Goal: Ask a question

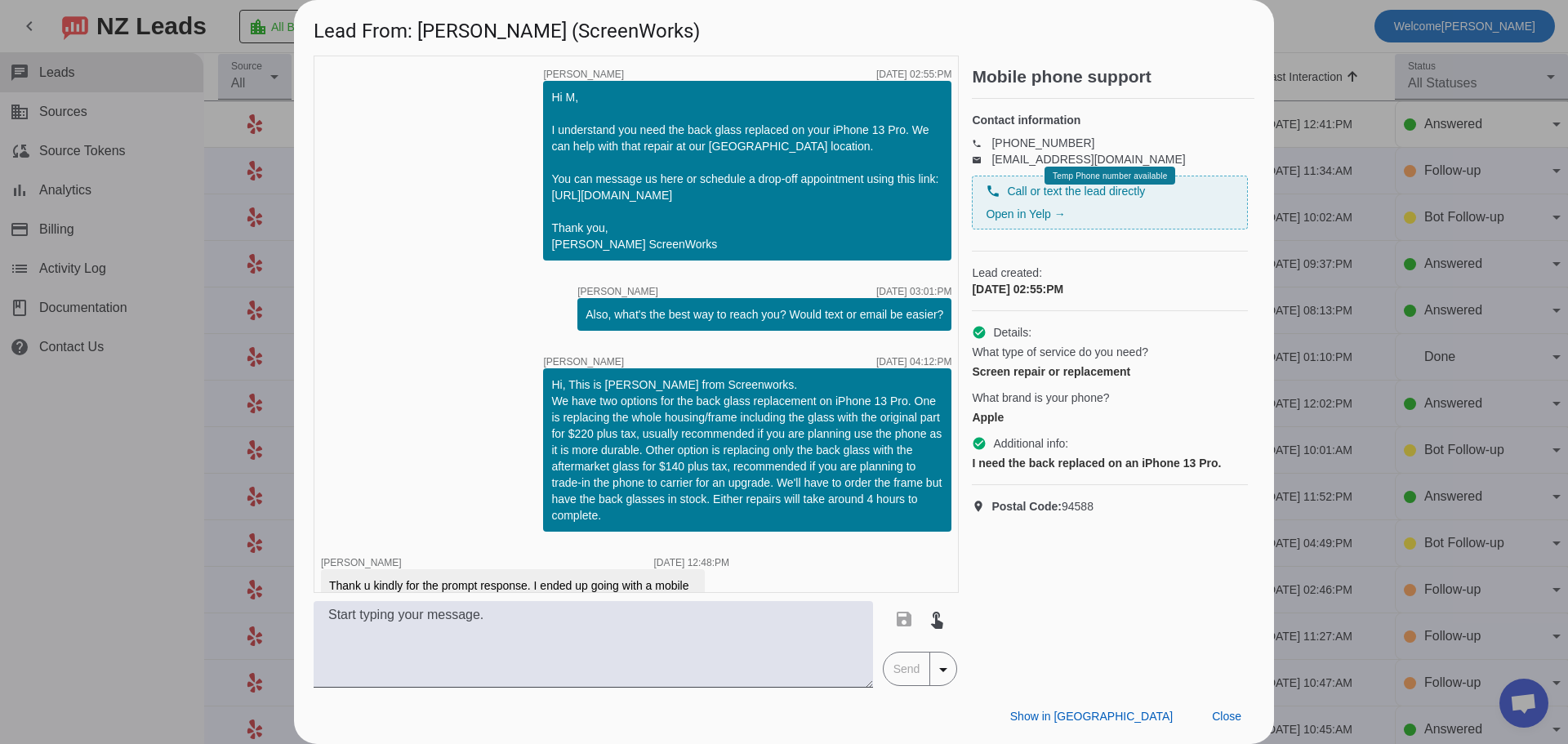
scroll to position [1327, 0]
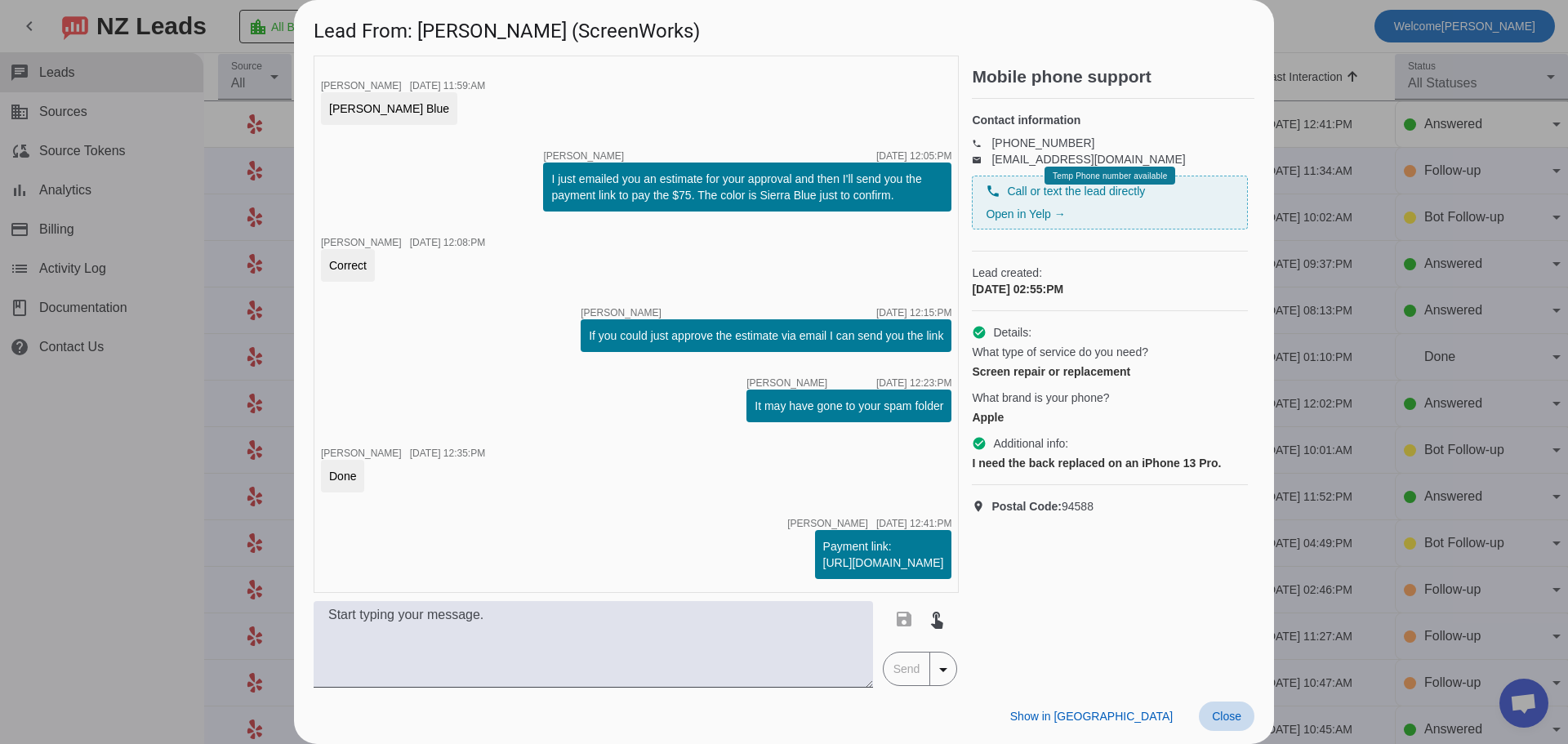
click at [1229, 720] on span "Close" at bounding box center [1226, 716] width 29 height 13
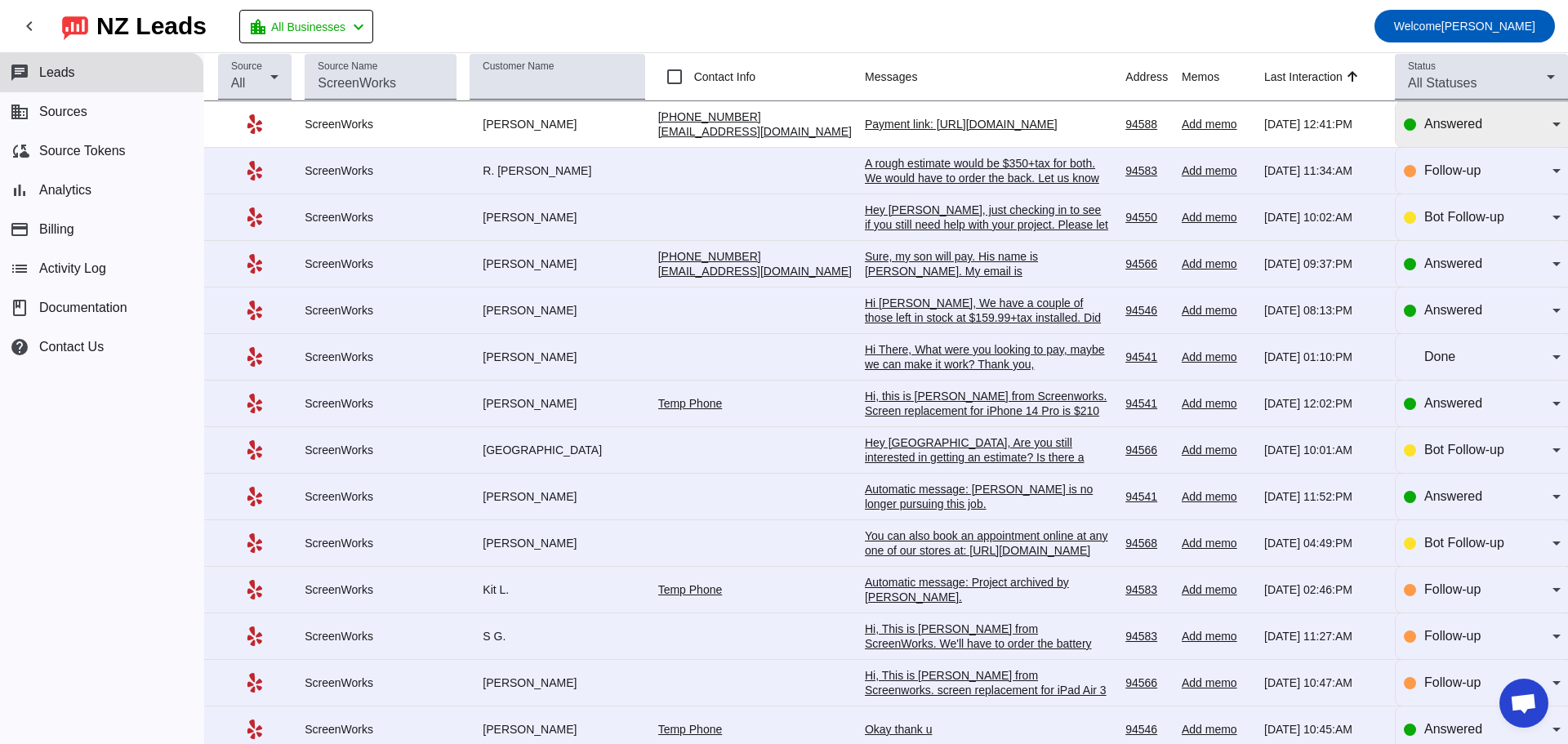
click at [1491, 125] on div "Answered" at bounding box center [1488, 125] width 128 height 20
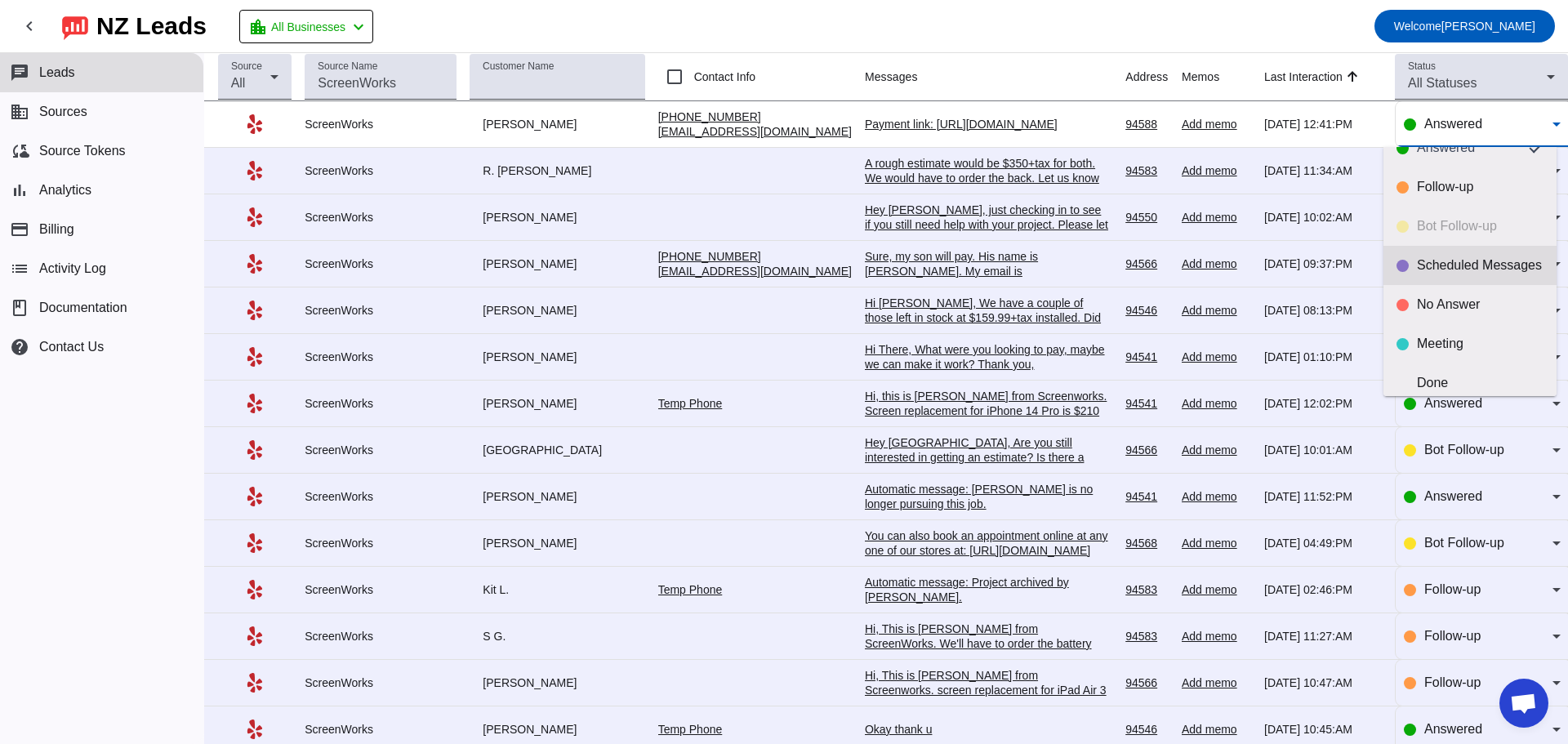
scroll to position [38, 0]
click at [1140, 35] on div at bounding box center [784, 372] width 1568 height 744
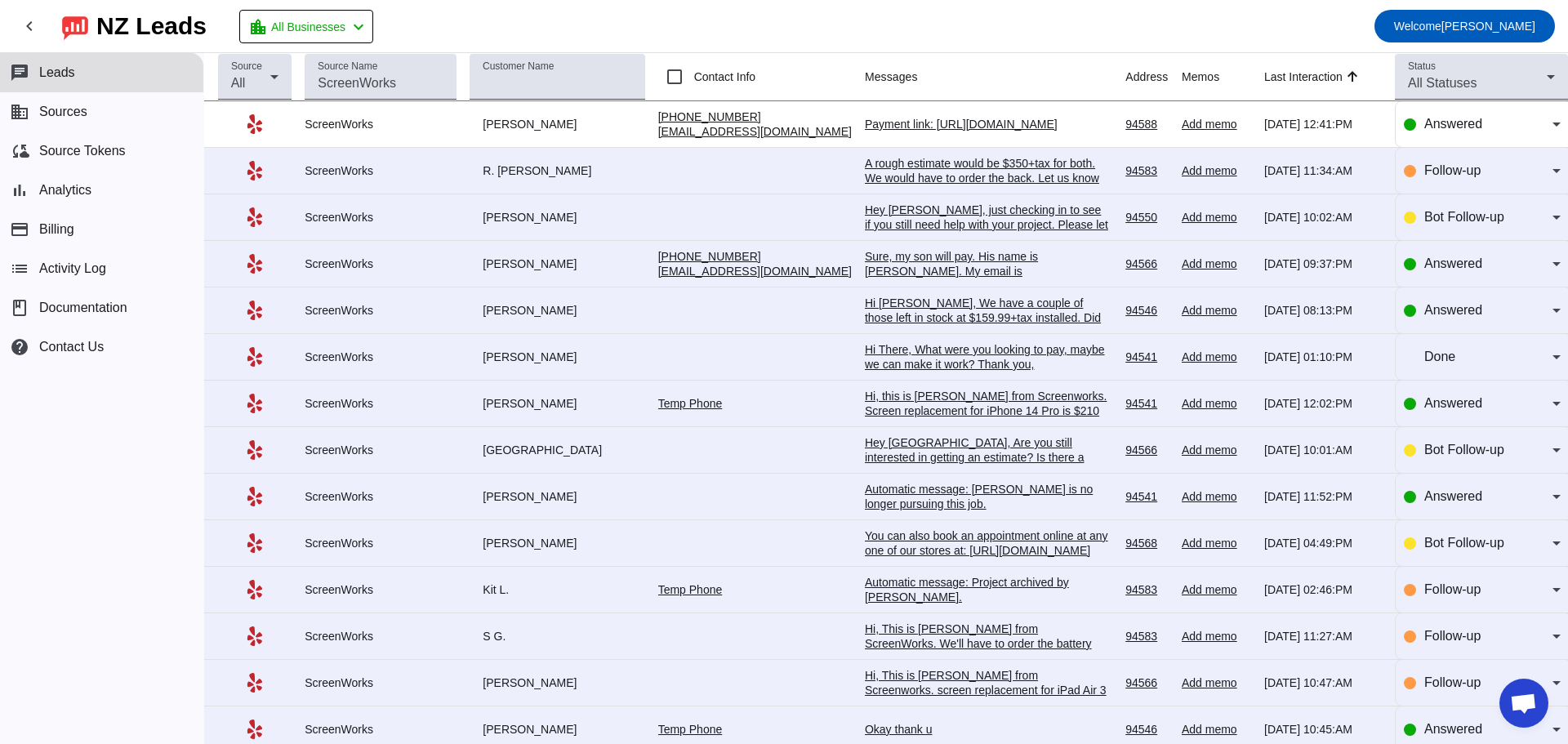
click at [1514, 701] on span "Open chat" at bounding box center [1524, 705] width 27 height 23
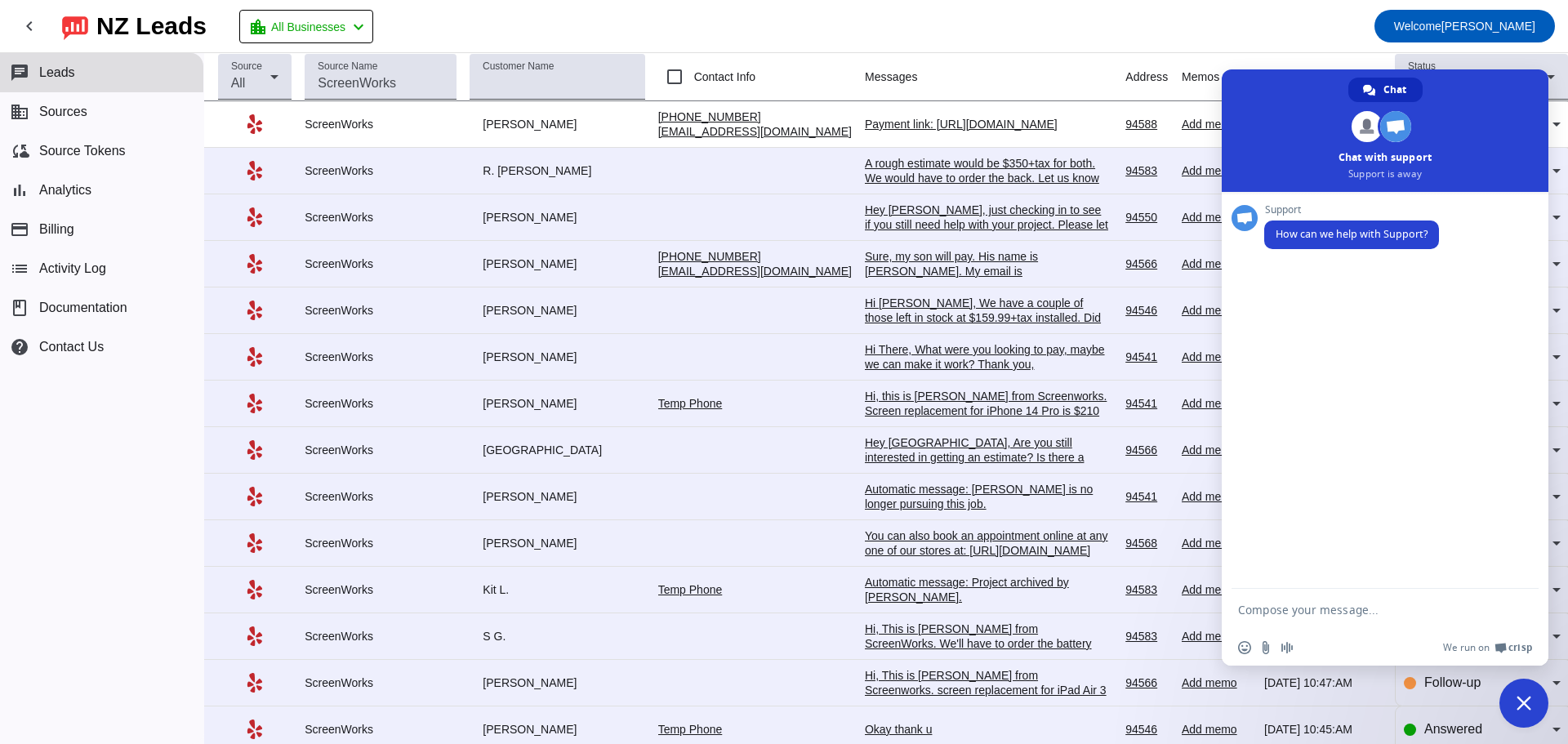
click at [1325, 614] on textarea "Compose your message..." at bounding box center [1369, 610] width 261 height 41
type textarea "Am I able to add different statuses?"
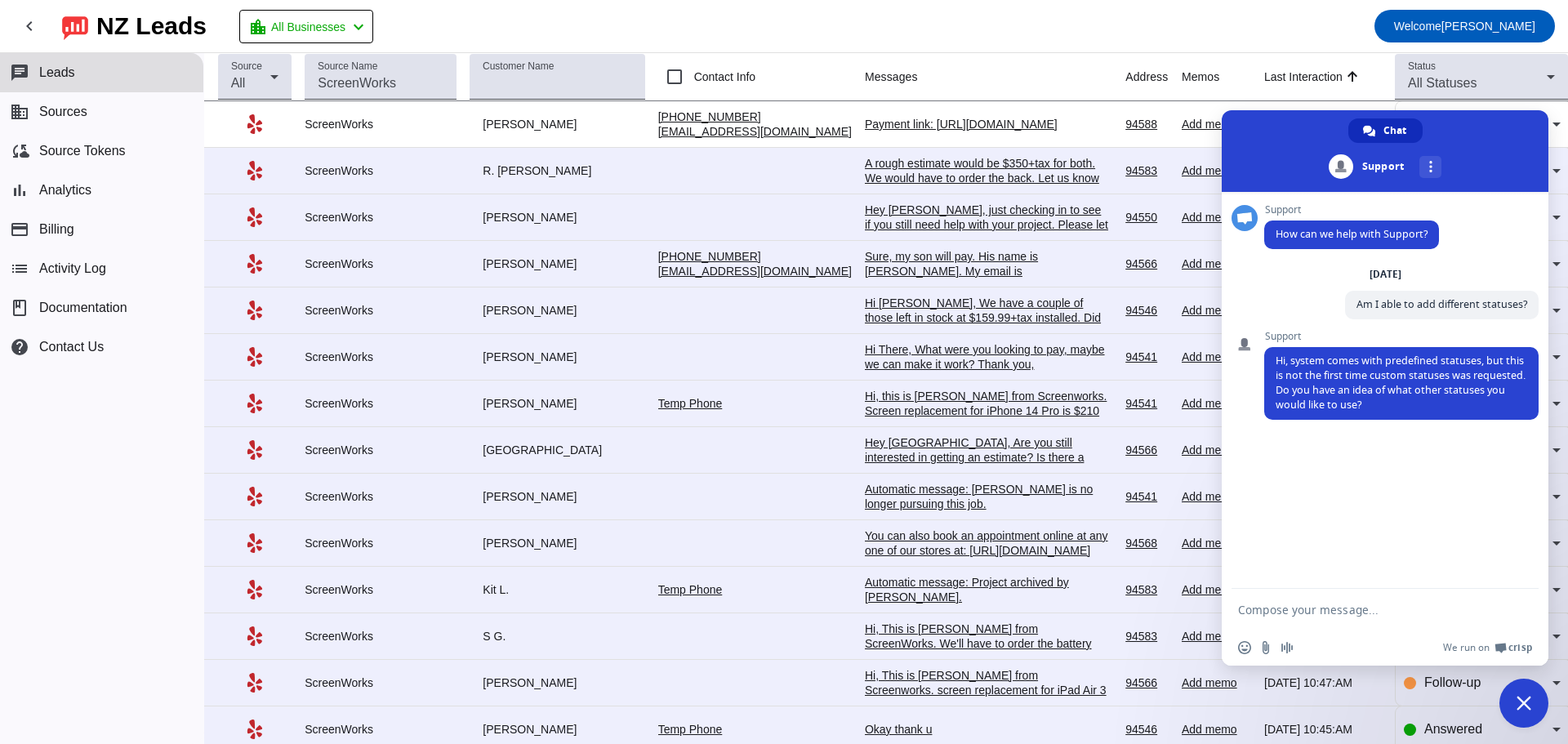
click at [1328, 616] on textarea "Compose your message..." at bounding box center [1369, 610] width 261 height 41
type textarea "Even something simple like Won, Lost"
click at [1276, 602] on textarea "Compose your message..." at bounding box center [1369, 610] width 261 height 41
type textarea "In-Progress"
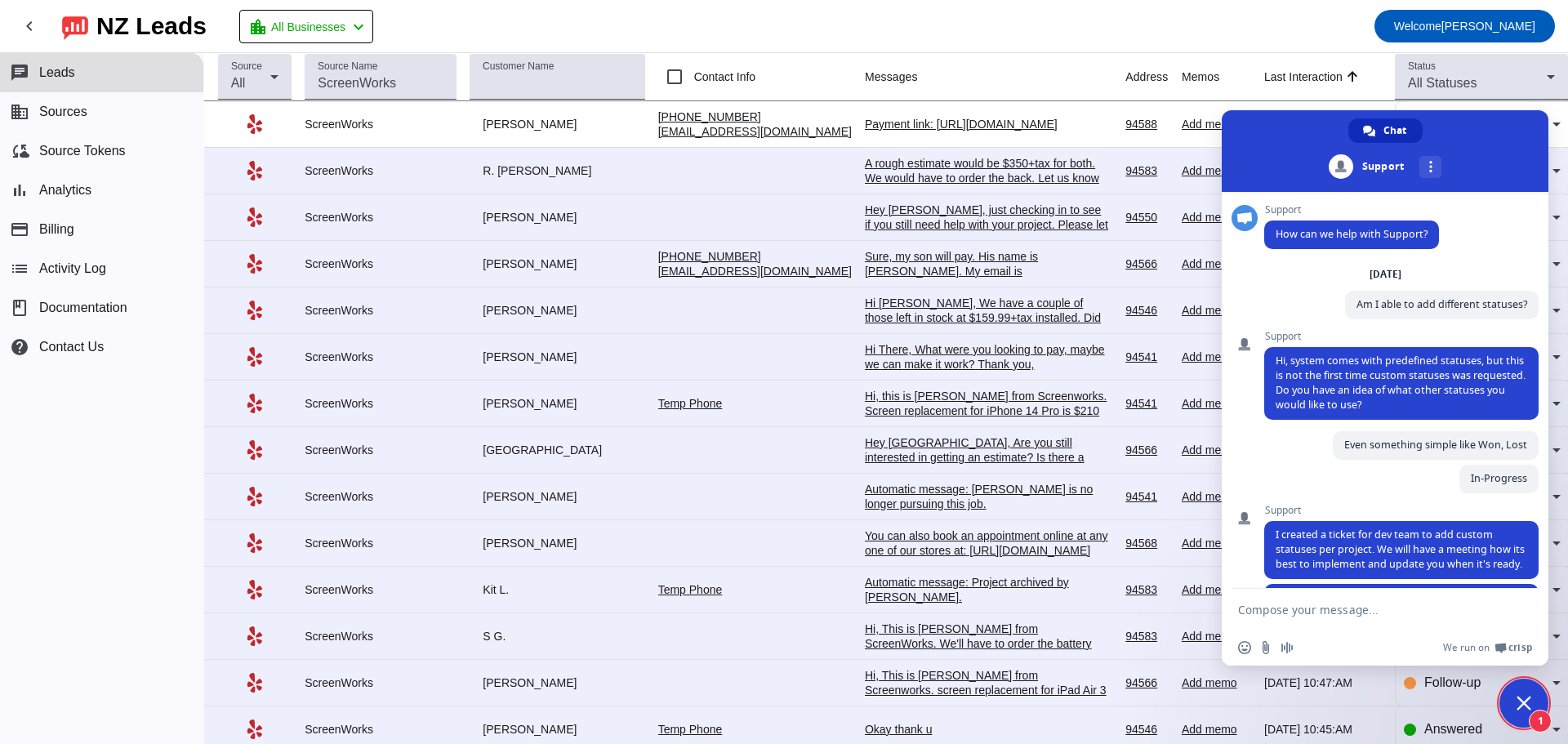
scroll to position [71, 0]
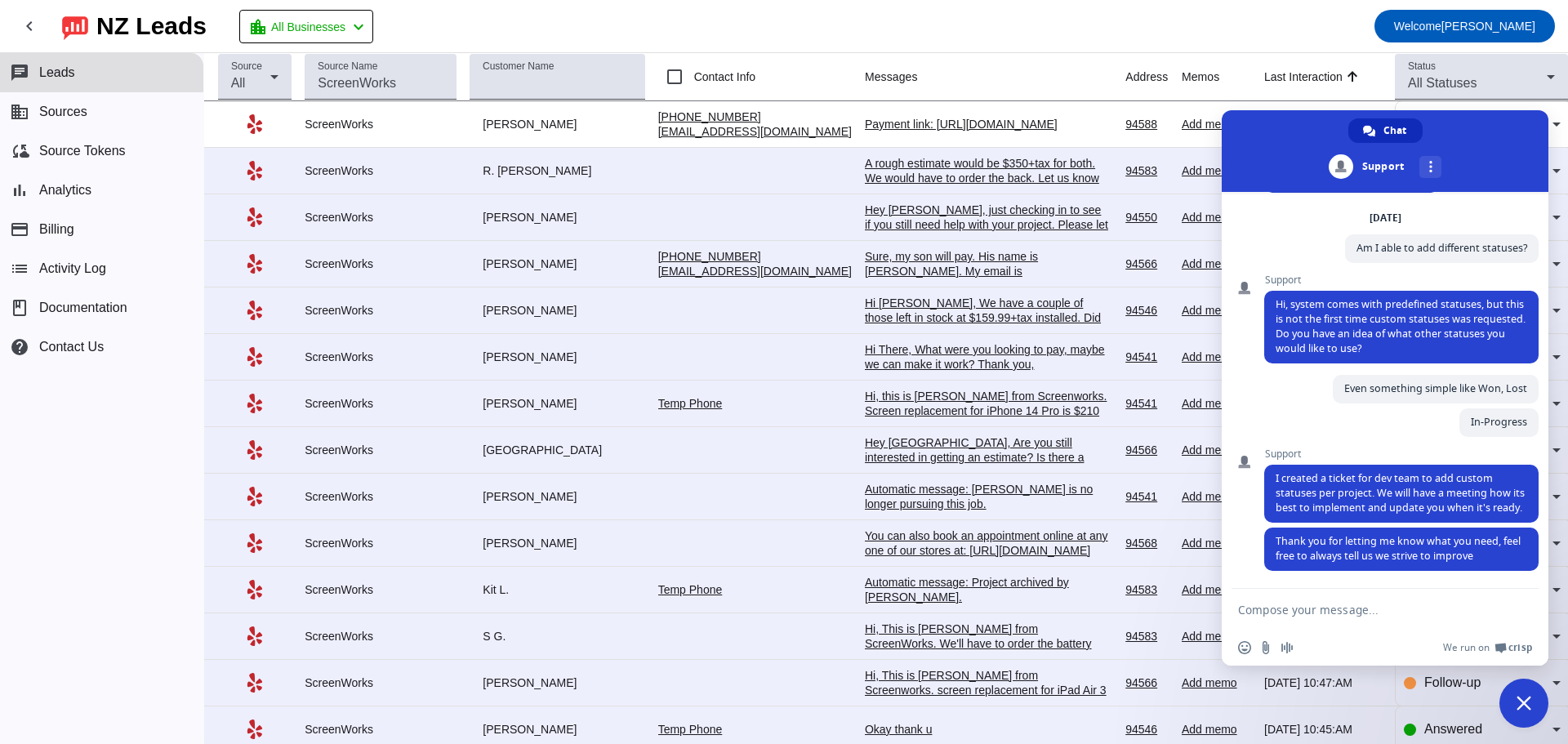
click at [1335, 607] on textarea "Compose your message..." at bounding box center [1369, 610] width 261 height 41
type textarea "thank you!"
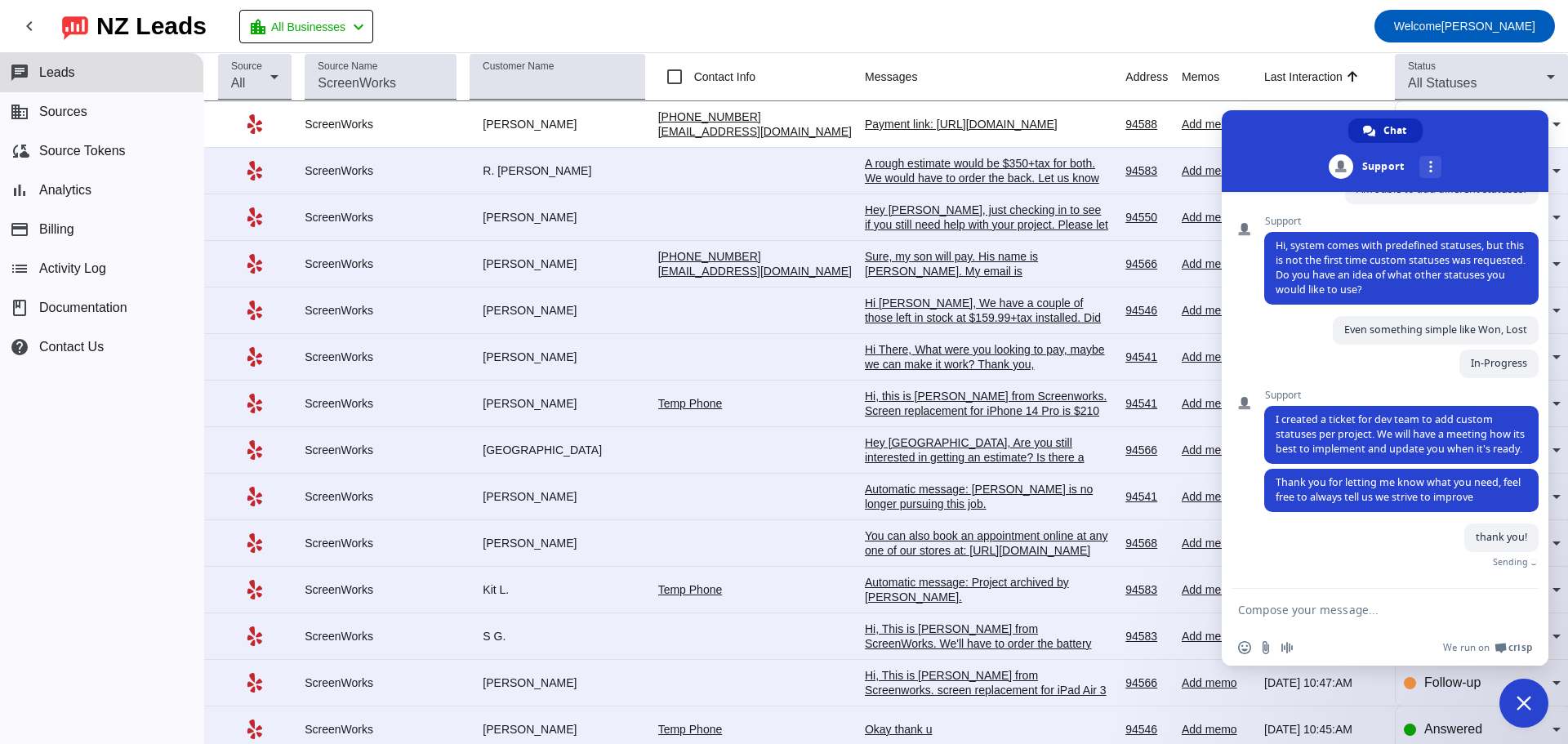
scroll to position [111, 0]
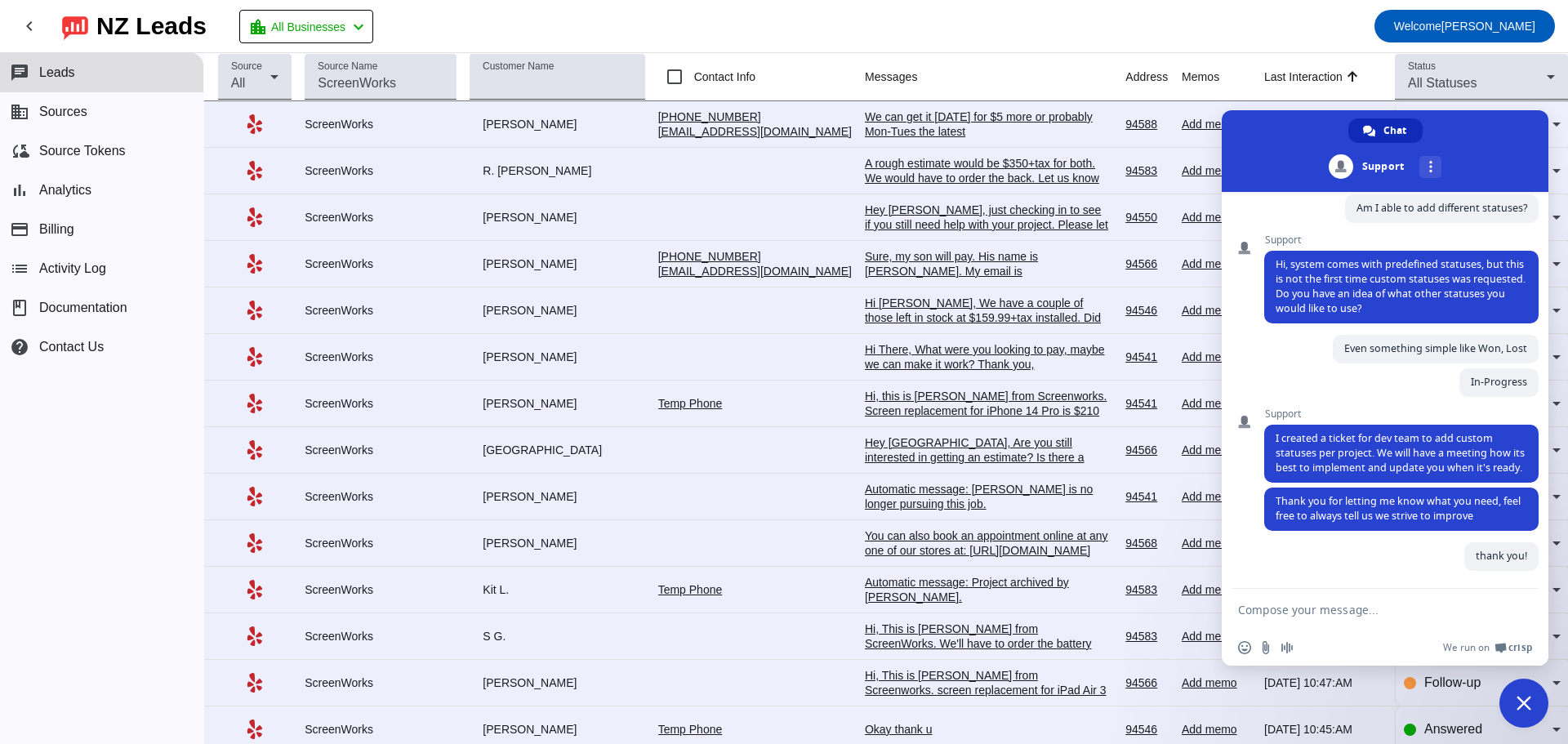
click at [1520, 702] on span "Close chat" at bounding box center [1524, 703] width 15 height 15
